Goal: Information Seeking & Learning: Learn about a topic

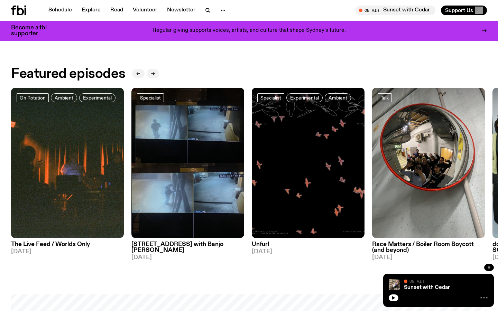
scroll to position [291, 0]
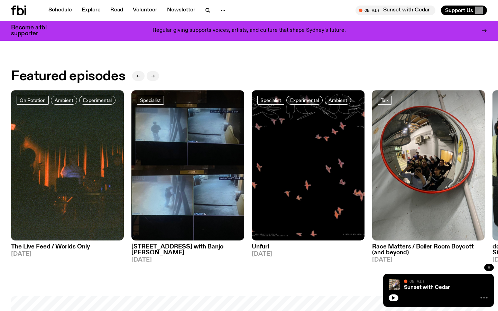
click at [152, 75] on icon "button" at bounding box center [153, 76] width 4 height 4
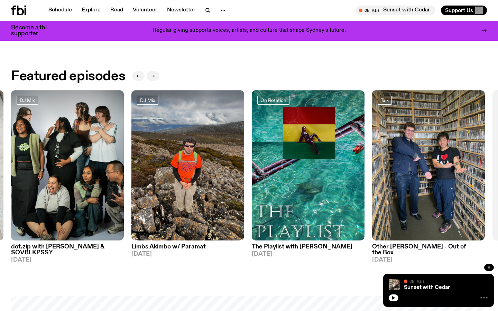
click at [152, 74] on icon "button" at bounding box center [153, 76] width 4 height 4
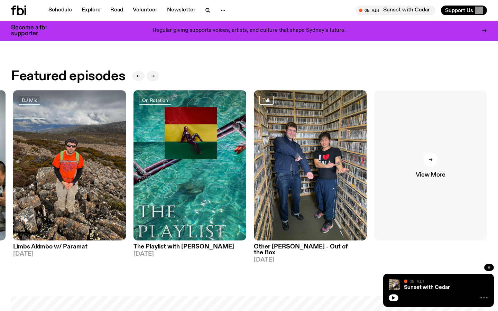
click at [447, 152] on link "View More" at bounding box center [430, 165] width 113 height 150
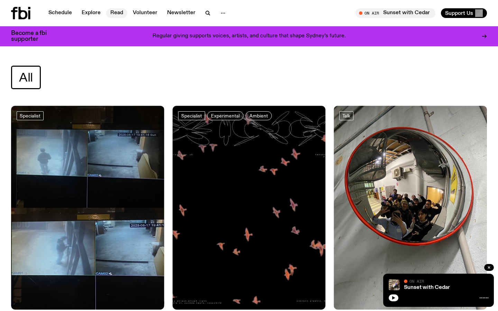
click at [118, 14] on link "Read" at bounding box center [116, 13] width 21 height 10
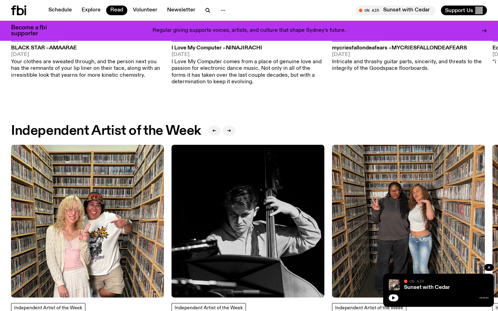
scroll to position [546, 0]
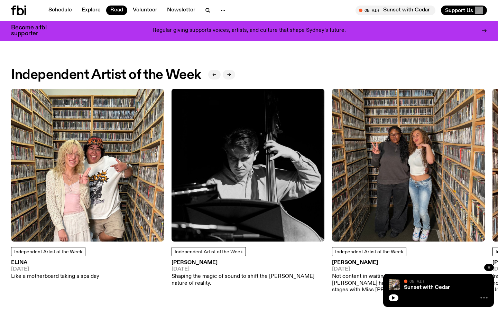
click at [81, 227] on img at bounding box center [87, 165] width 153 height 153
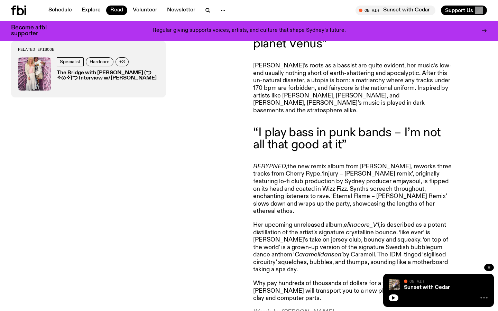
scroll to position [443, 0]
click at [210, 175] on div "Related Episode Specialist Hardcore +3 The Bridge with [PERSON_NAME] (つ✧ω✧)つ In…" at bounding box center [128, 129] width 234 height 297
